Goal: Navigation & Orientation: Find specific page/section

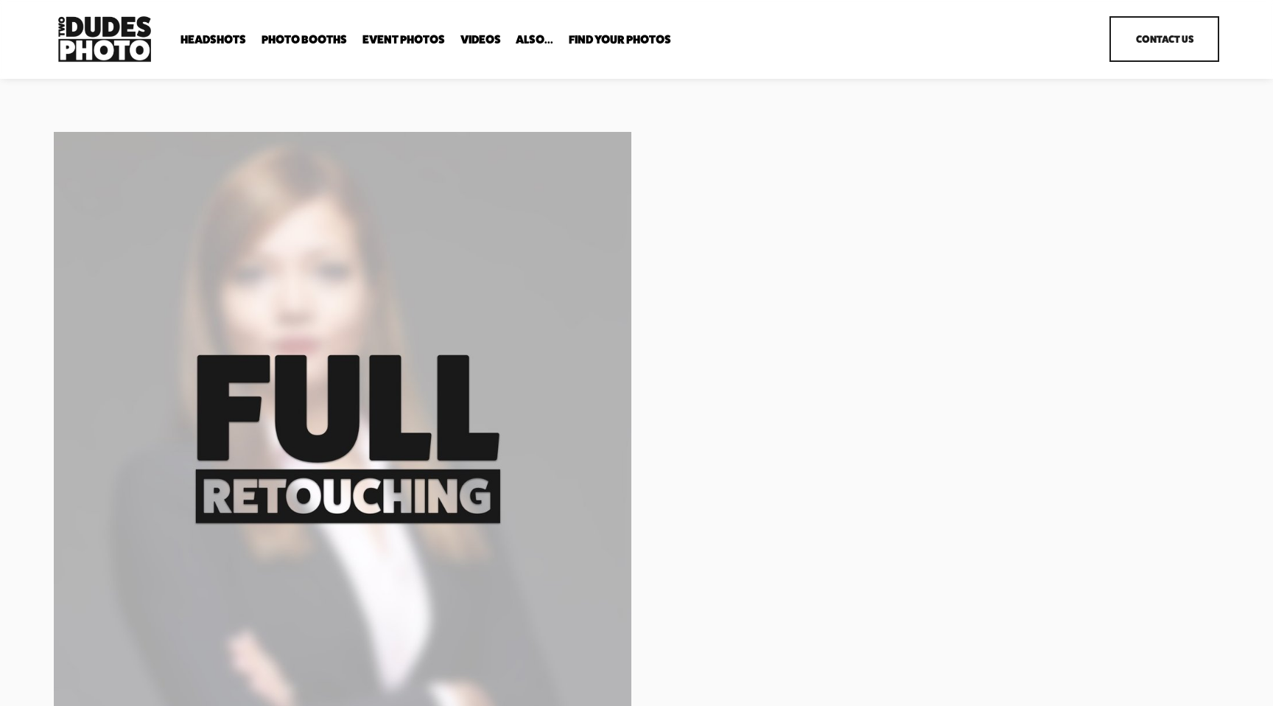
scroll to position [232, 0]
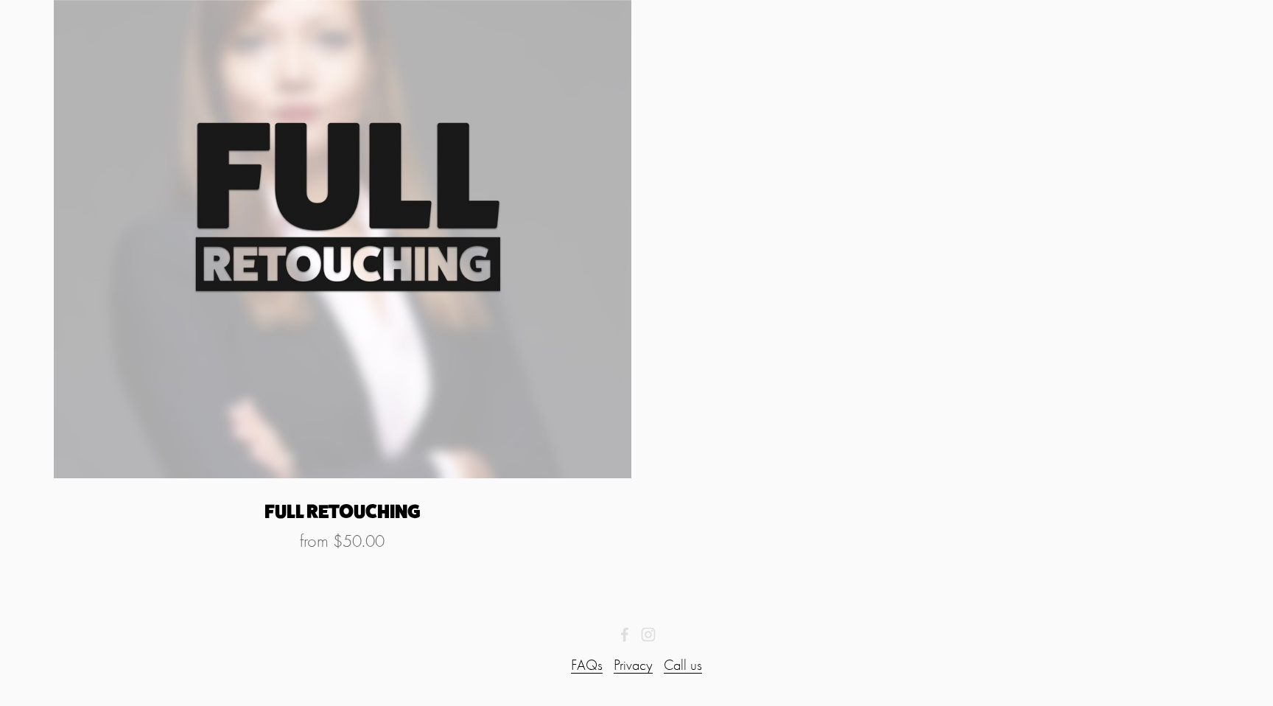
click at [513, 343] on img "Full Retouching" at bounding box center [343, 189] width 578 height 578
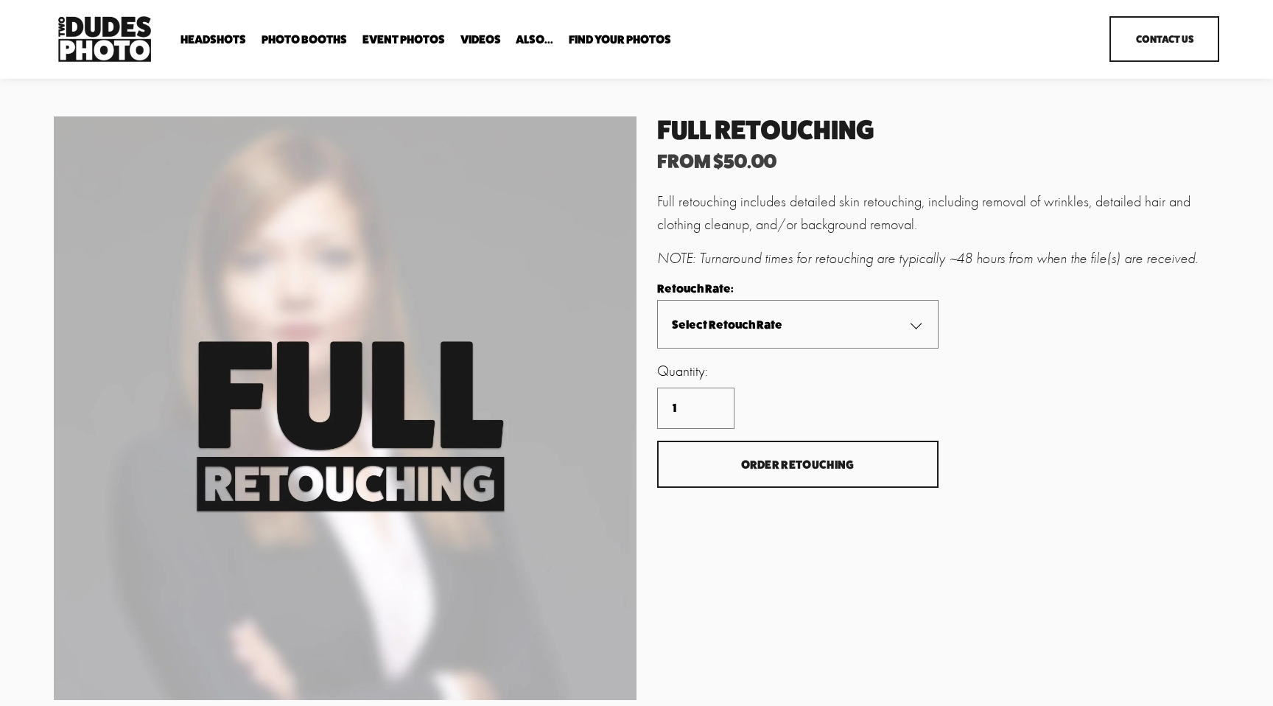
click at [513, 341] on div "Image 1 of 1" at bounding box center [345, 407] width 583 height 583
click at [0, 0] on span "Drop-In Headshot Sessions" at bounding box center [0, 0] width 0 height 0
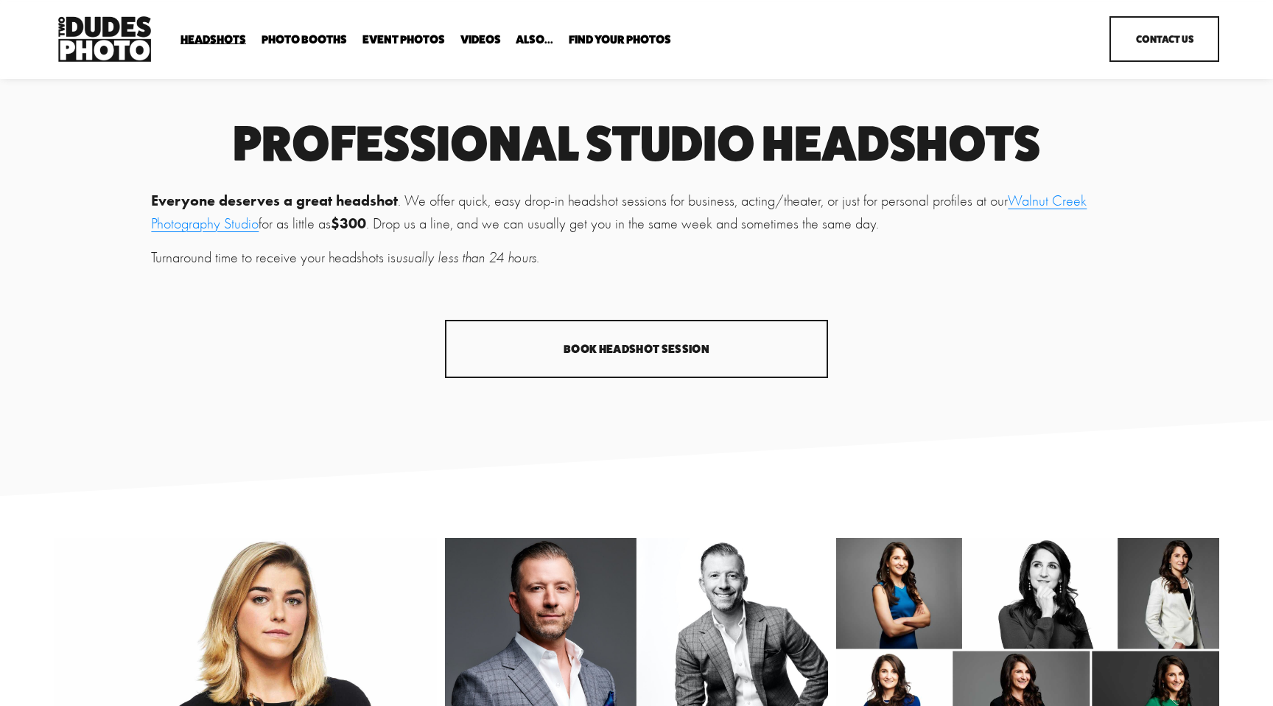
click at [0, 0] on span "Image Retouching" at bounding box center [0, 0] width 0 height 0
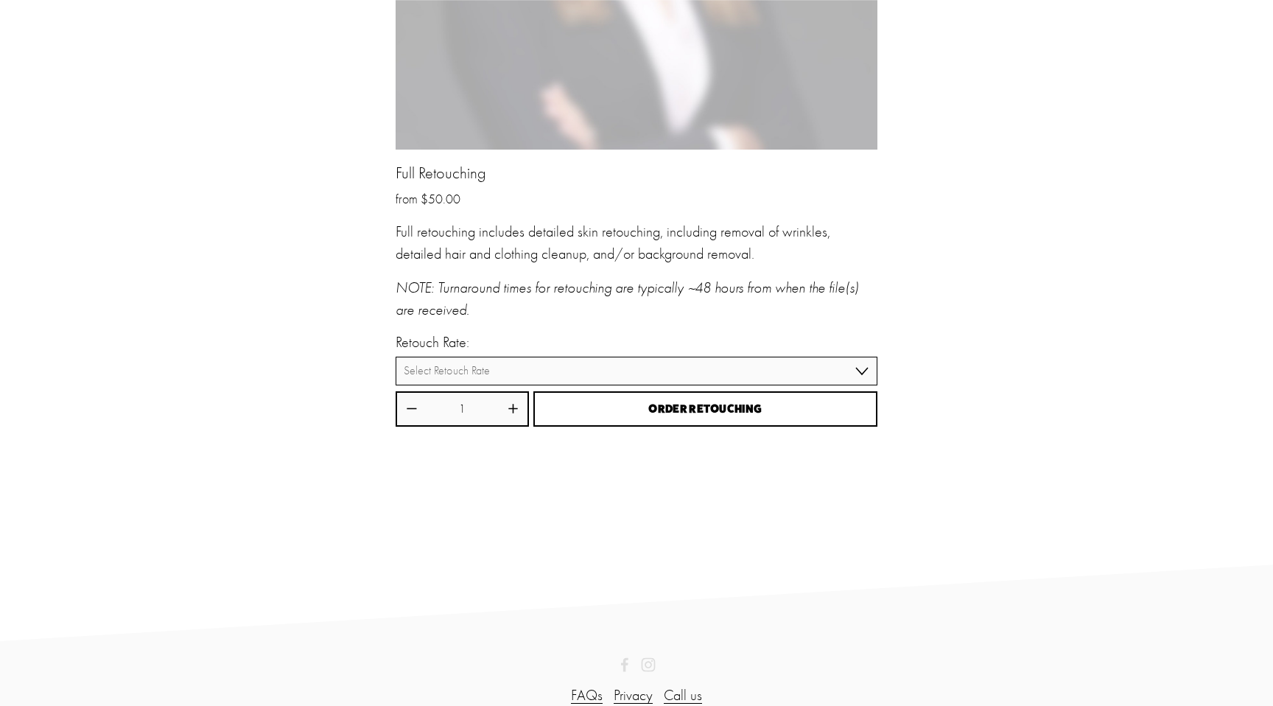
scroll to position [2611, 0]
